Goal: Task Accomplishment & Management: Manage account settings

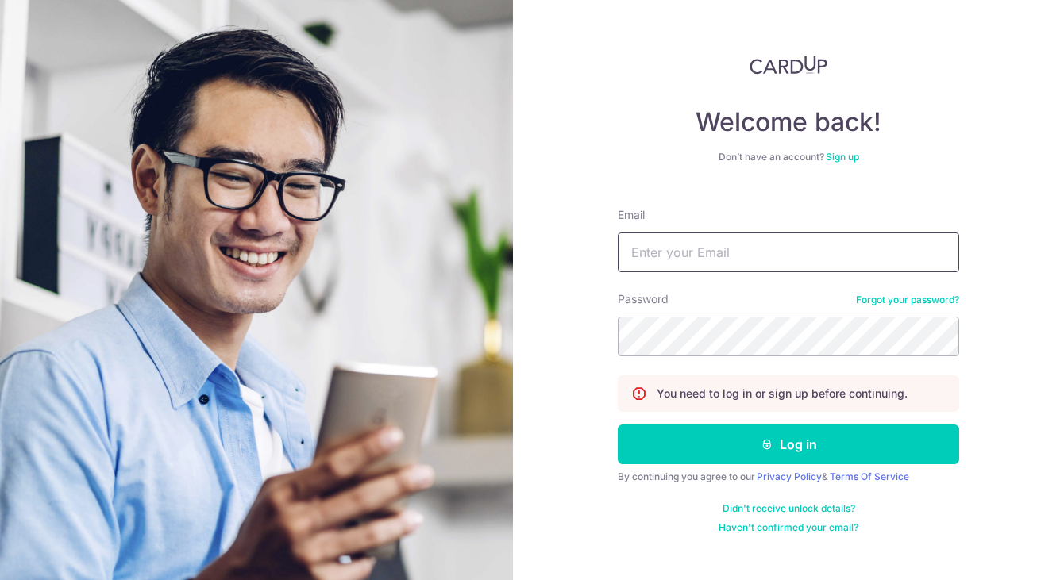
click at [665, 247] on input "Email" at bounding box center [788, 253] width 341 height 40
type input "[EMAIL_ADDRESS][DOMAIN_NAME]"
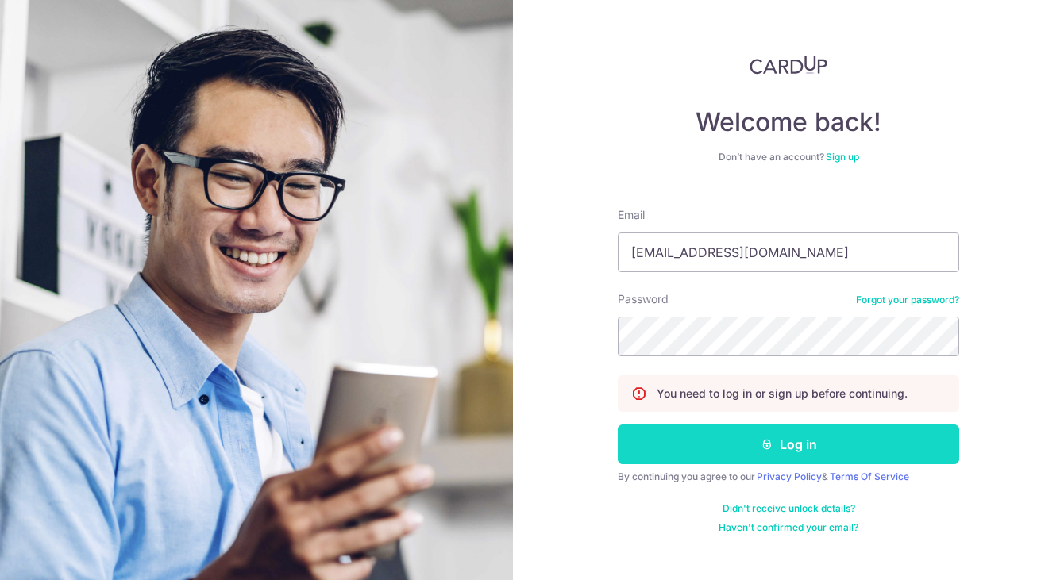
click at [815, 446] on button "Log in" at bounding box center [788, 445] width 341 height 40
